Goal: Information Seeking & Learning: Learn about a topic

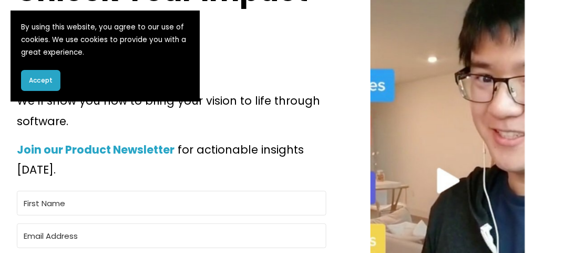
scroll to position [94, 0]
click at [35, 81] on span "Accept" at bounding box center [41, 80] width 24 height 9
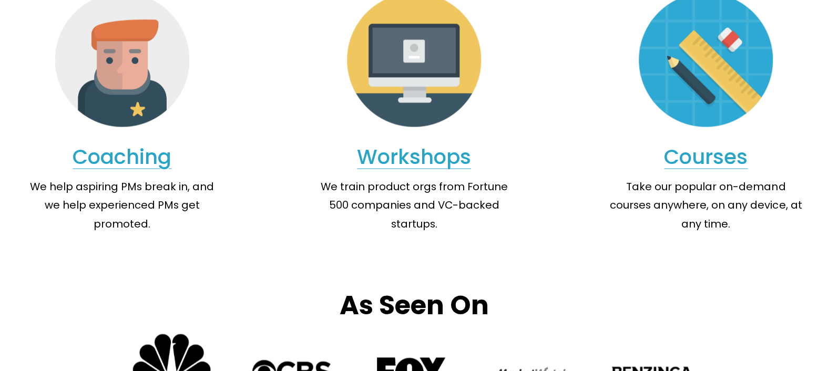
scroll to position [0, 0]
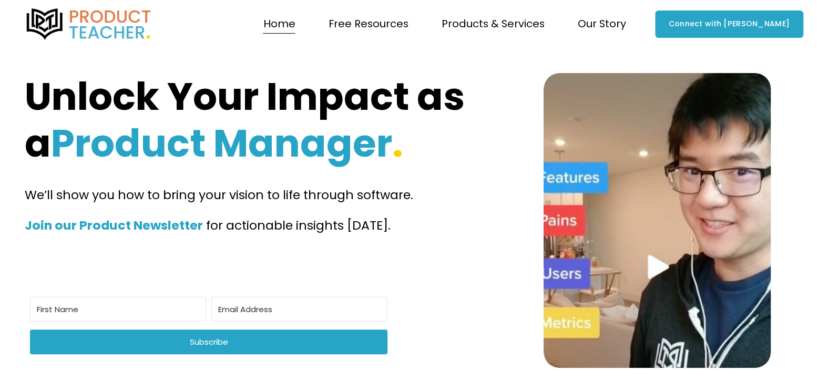
click at [0, 0] on span "Newsletter" at bounding box center [0, 0] width 0 height 0
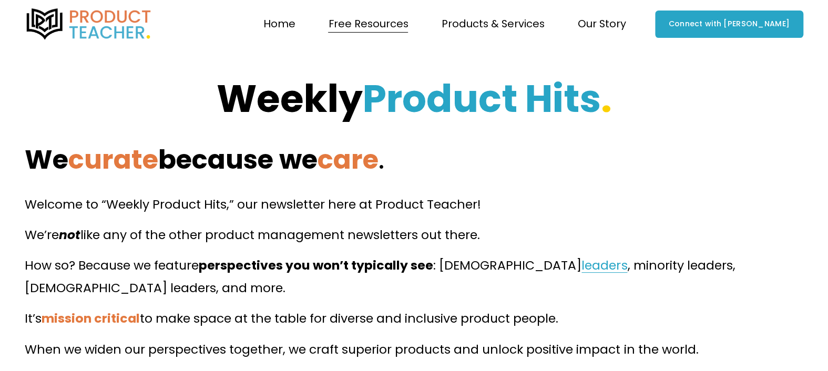
click at [0, 0] on span "Blog" at bounding box center [0, 0] width 0 height 0
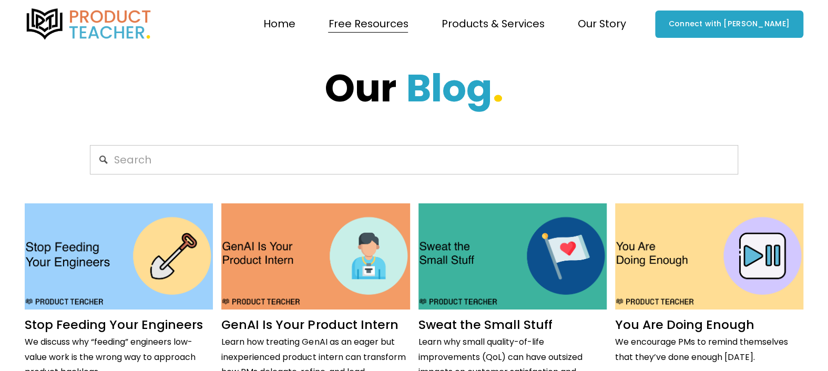
click at [277, 169] on input "Search" at bounding box center [414, 159] width 648 height 29
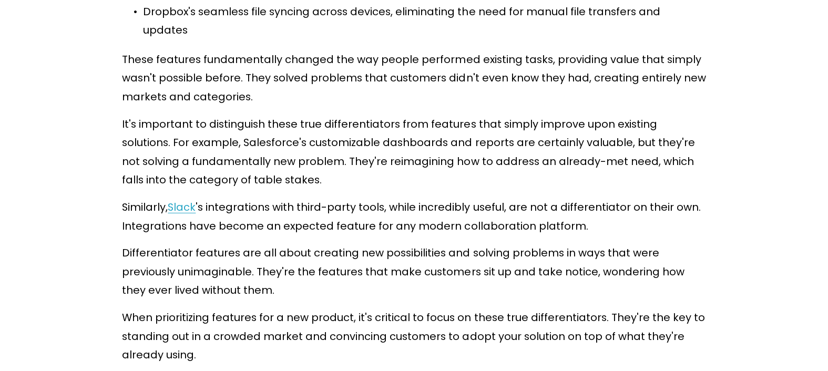
scroll to position [1990, 0]
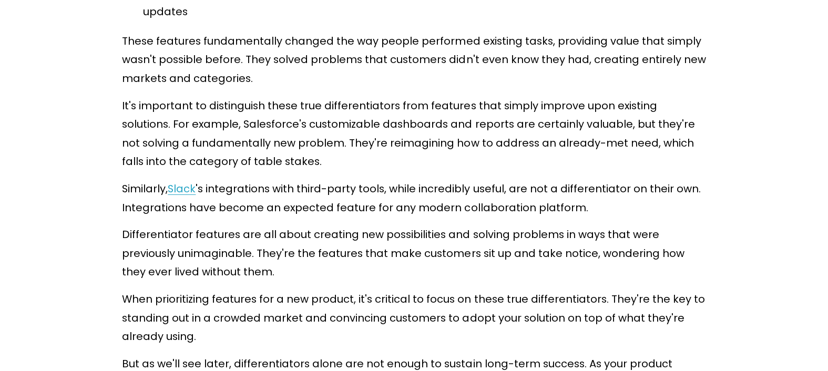
click at [271, 180] on p "Similarly, [PERSON_NAME] 's integrations with third-party tools, while incredib…" at bounding box center [413, 198] width 583 height 37
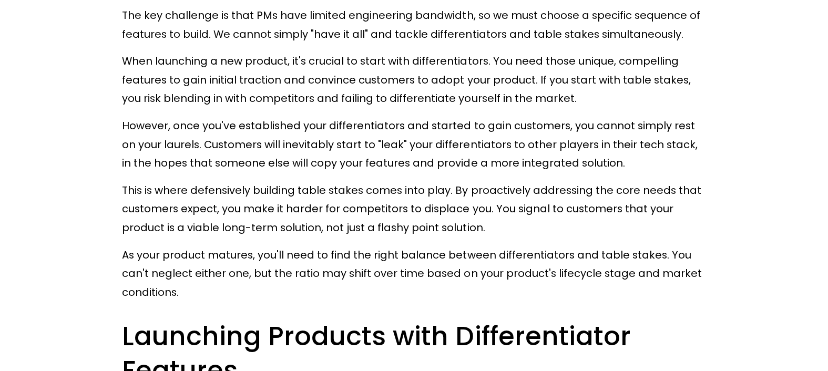
scroll to position [3182, 0]
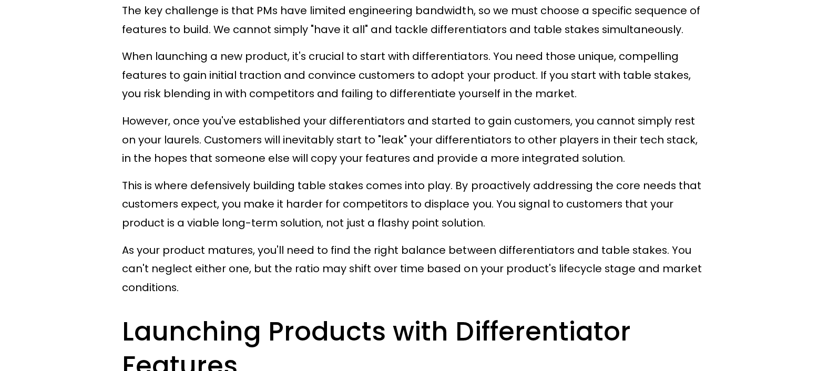
click at [271, 177] on p "This is where defensively building table stakes comes into play. By proactively…" at bounding box center [413, 205] width 583 height 56
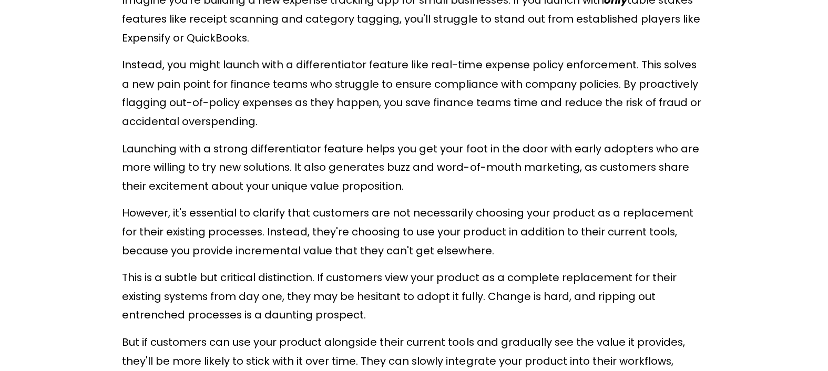
scroll to position [3655, 0]
click at [490, 139] on p "Launching with a strong differentiator feature helps you get your foot in the d…" at bounding box center [413, 167] width 583 height 56
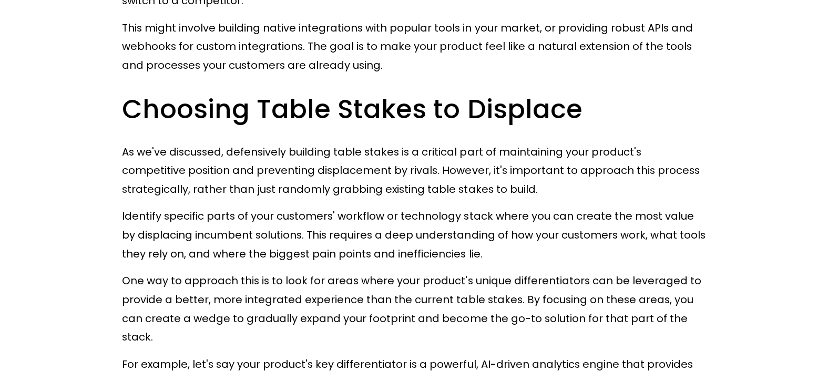
scroll to position [5412, 0]
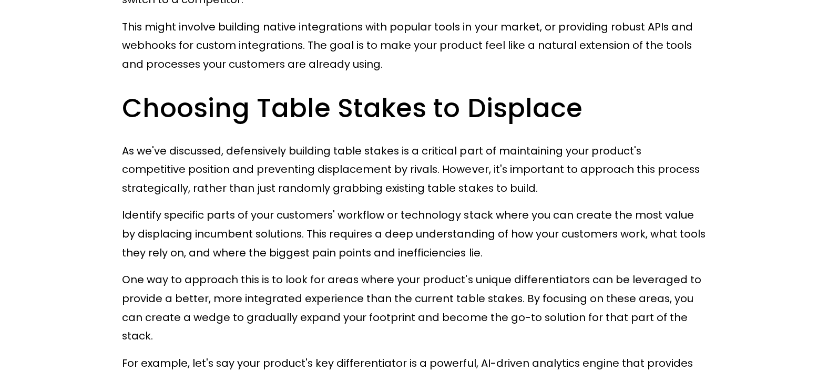
click at [369, 206] on p "Identify specific parts of your customers' workflow or technology stack where y…" at bounding box center [413, 234] width 583 height 56
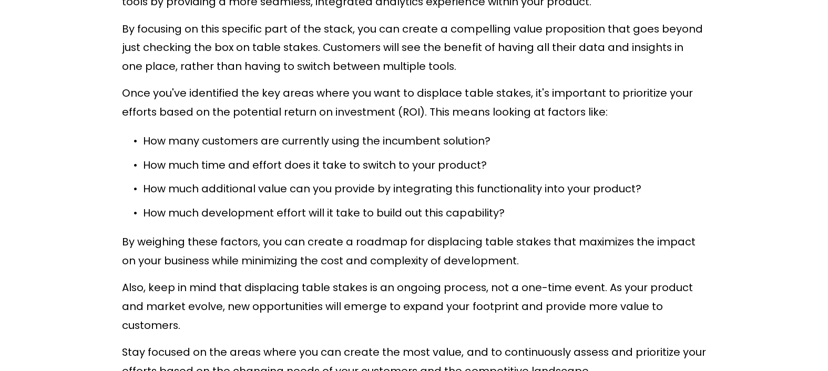
scroll to position [5810, 0]
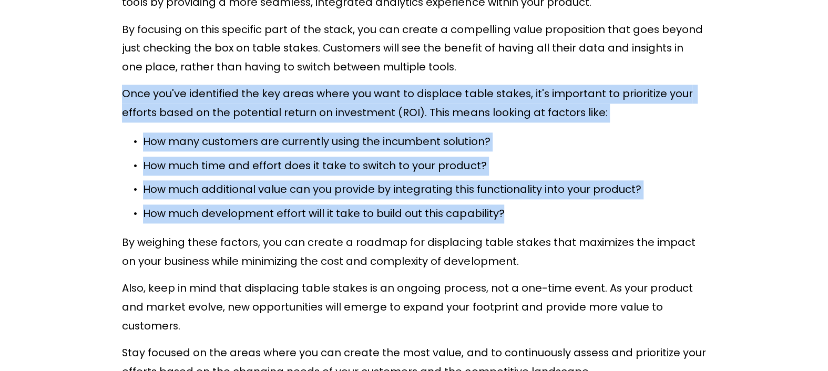
drag, startPoint x: 121, startPoint y: 19, endPoint x: 518, endPoint y: 130, distance: 412.5
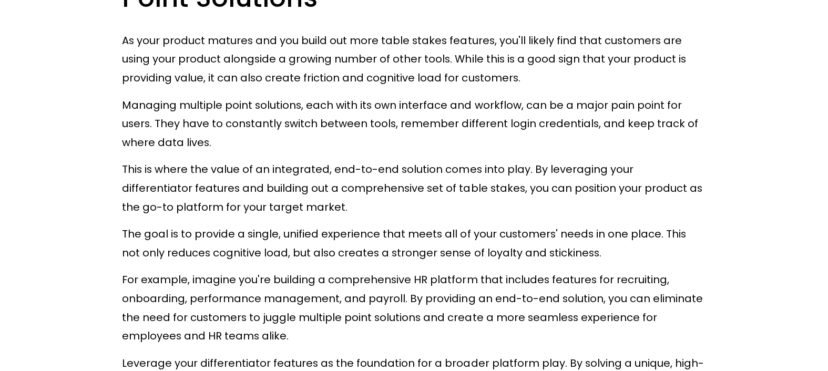
scroll to position [6525, 0]
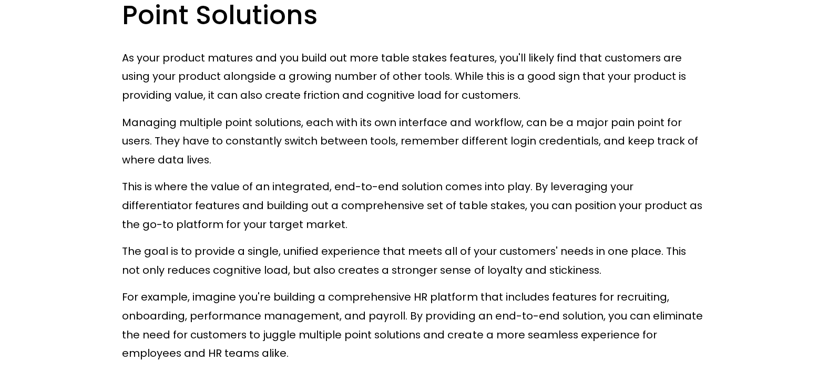
click at [507, 242] on p "The goal is to provide a single, unified experience that meets all of your cust…" at bounding box center [413, 260] width 583 height 37
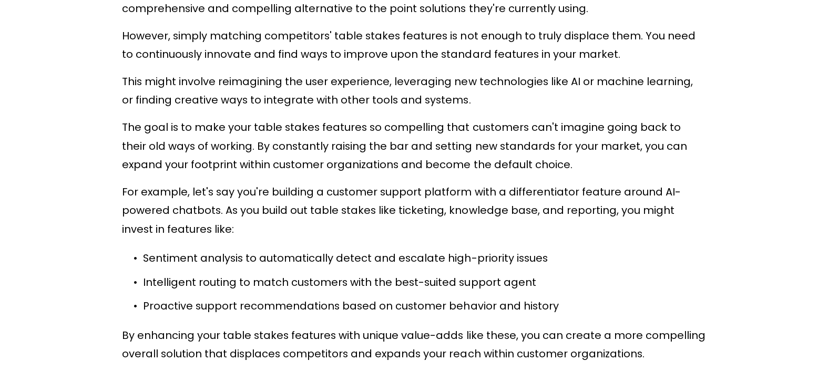
scroll to position [7073, 0]
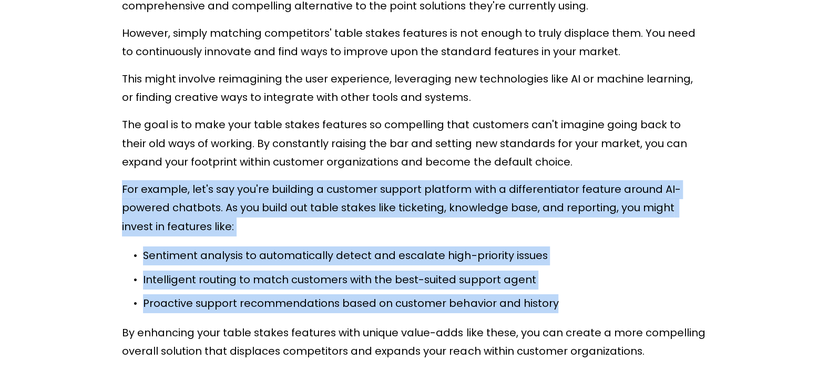
drag, startPoint x: 564, startPoint y: 204, endPoint x: 91, endPoint y: 86, distance: 487.0
click at [578, 246] on p "Sentiment analysis to automatically detect and escalate high-priority issues" at bounding box center [424, 255] width 562 height 19
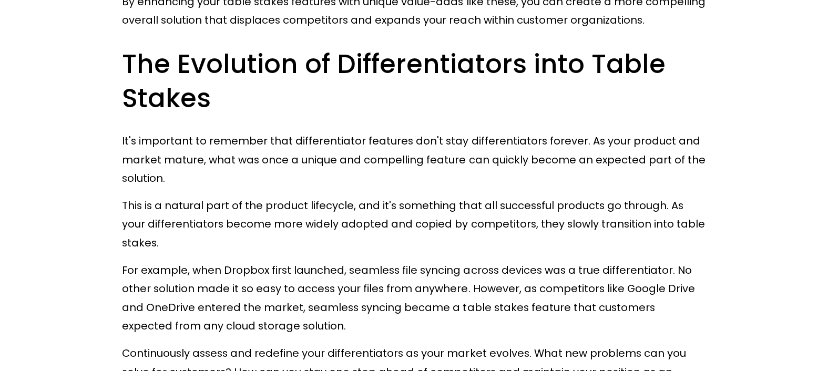
click at [578, 261] on p "For example, when Dropbox first launched, seamless file syncing across devices …" at bounding box center [413, 298] width 583 height 75
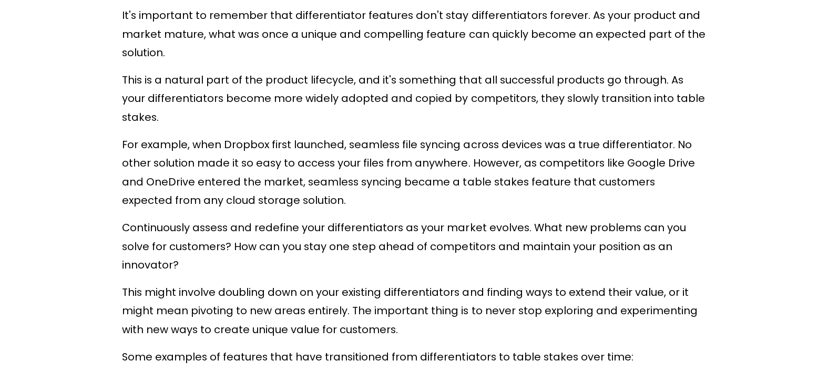
scroll to position [7528, 0]
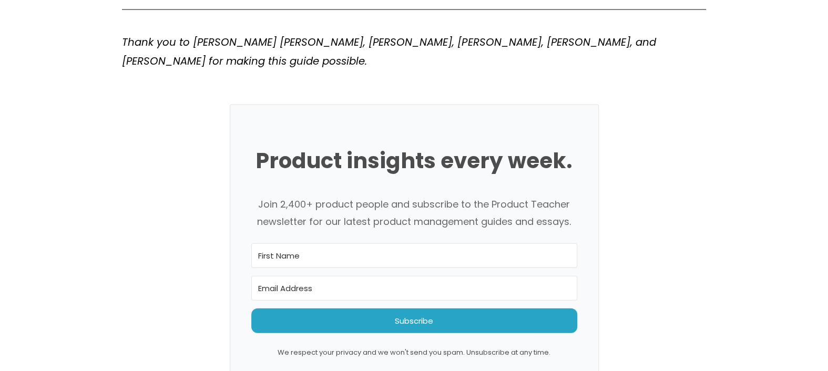
scroll to position [8877, 0]
